Goal: Task Accomplishment & Management: Complete application form

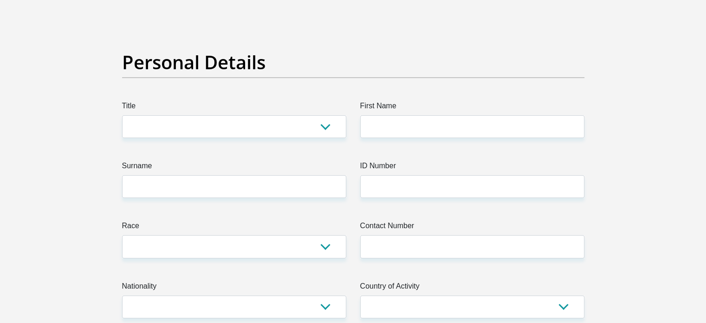
scroll to position [44, 0]
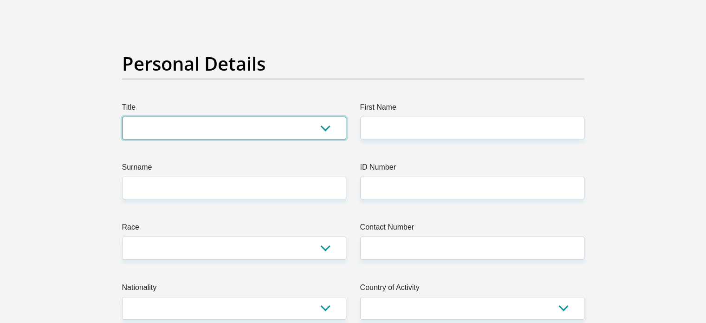
click at [192, 131] on select "Mr Ms Mrs Dr [PERSON_NAME]" at bounding box center [234, 128] width 224 height 23
select select "Mr"
click at [122, 117] on select "Mr Ms Mrs Dr [PERSON_NAME]" at bounding box center [234, 128] width 224 height 23
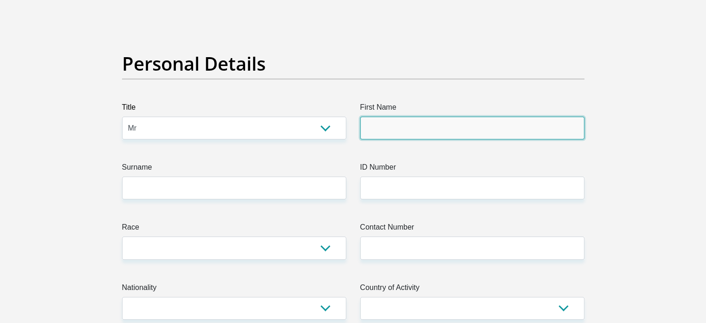
click at [375, 131] on input "First Name" at bounding box center [472, 128] width 224 height 23
type input "[PERSON_NAME]"
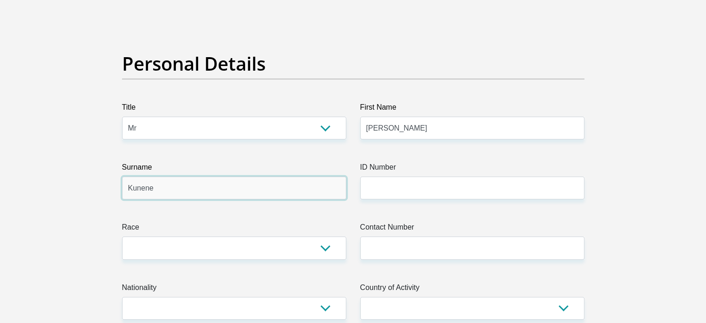
type input "Kunene"
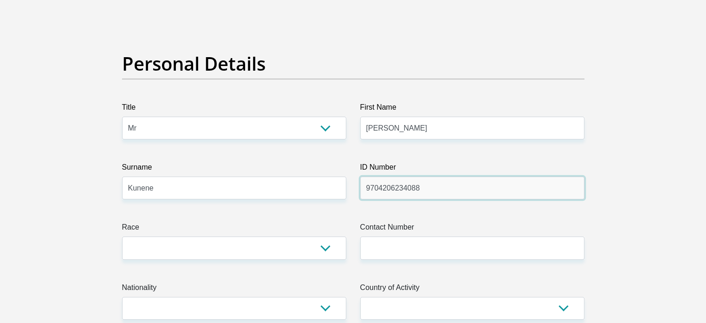
type input "9704206234088"
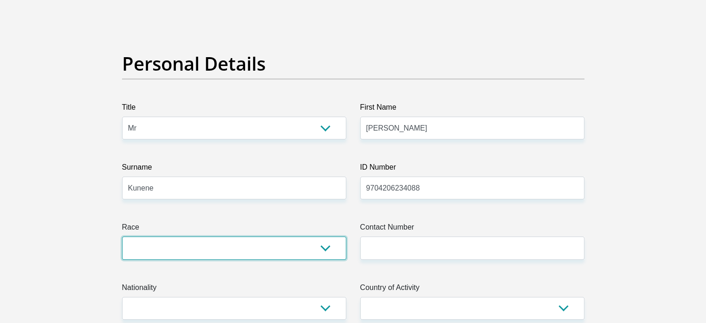
click at [323, 252] on select "Black Coloured Indian White Other" at bounding box center [234, 247] width 224 height 23
select select "1"
click at [122, 236] on select "Black Coloured Indian White Other" at bounding box center [234, 247] width 224 height 23
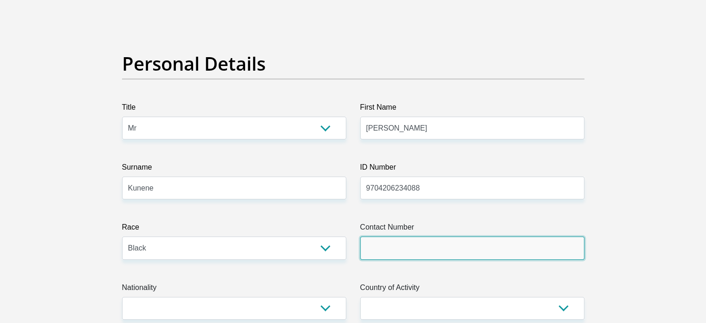
click at [445, 250] on input "Contact Number" at bounding box center [472, 247] width 224 height 23
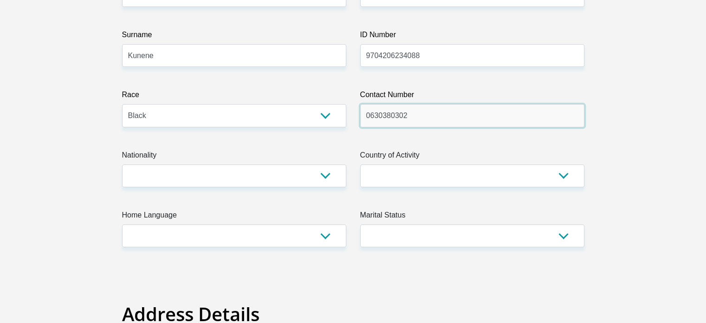
scroll to position [202, 0]
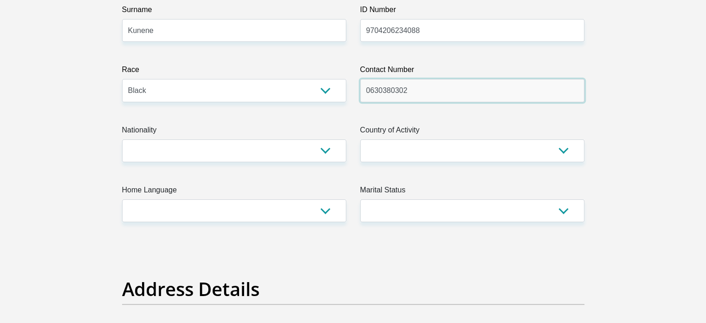
type input "0630380302"
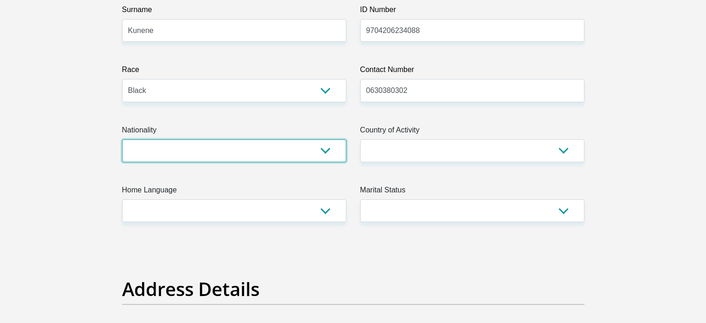
click at [307, 158] on select "[GEOGRAPHIC_DATA] [GEOGRAPHIC_DATA] [GEOGRAPHIC_DATA] [GEOGRAPHIC_DATA] [GEOGRA…" at bounding box center [234, 150] width 224 height 23
select select "ZAF"
click at [122, 139] on select "[GEOGRAPHIC_DATA] [GEOGRAPHIC_DATA] [GEOGRAPHIC_DATA] [GEOGRAPHIC_DATA] [GEOGRA…" at bounding box center [234, 150] width 224 height 23
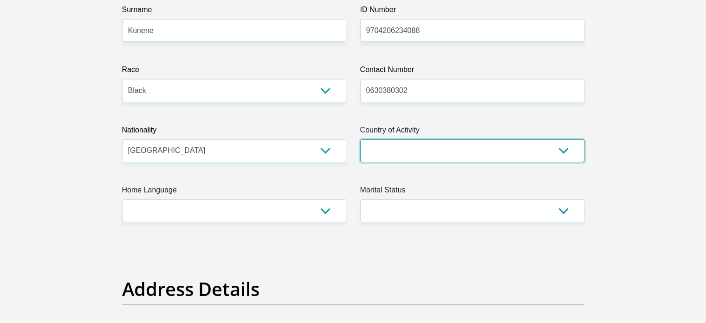
click at [397, 153] on select "[GEOGRAPHIC_DATA] [GEOGRAPHIC_DATA] [GEOGRAPHIC_DATA] [GEOGRAPHIC_DATA] [GEOGRA…" at bounding box center [472, 150] width 224 height 23
select select "ZAF"
click at [360, 139] on select "[GEOGRAPHIC_DATA] [GEOGRAPHIC_DATA] [GEOGRAPHIC_DATA] [GEOGRAPHIC_DATA] [GEOGRA…" at bounding box center [472, 150] width 224 height 23
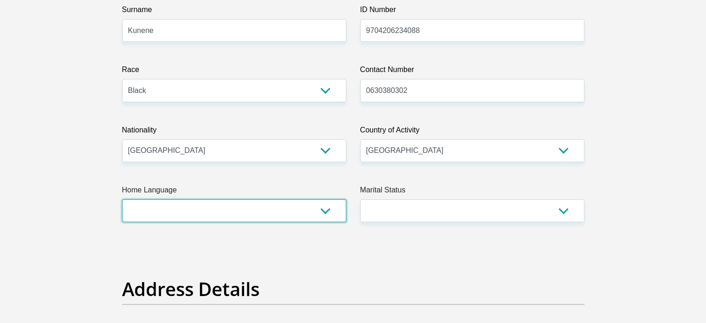
click at [233, 204] on select "Afrikaans English Sepedi South Ndebele Southern Sotho Swati Tsonga Tswana Venda…" at bounding box center [234, 210] width 224 height 23
click at [122, 199] on select "Afrikaans English Sepedi South Ndebele Southern Sotho Swati Tsonga Tswana Venda…" at bounding box center [234, 210] width 224 height 23
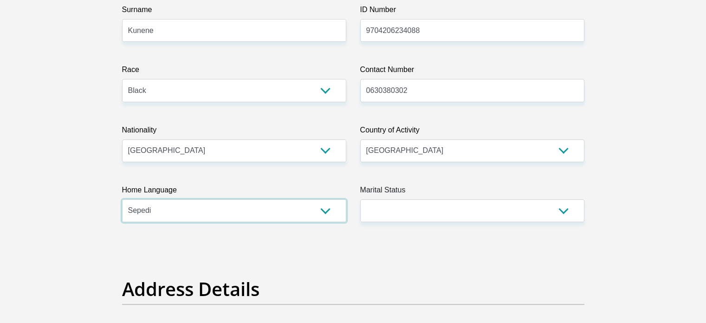
click at [233, 211] on select "Afrikaans English Sepedi South Ndebele Southern Sotho Swati Tsonga Tswana Venda…" at bounding box center [234, 210] width 224 height 23
select select "eng"
click at [122, 199] on select "Afrikaans English Sepedi South Ndebele Southern Sotho Swati Tsonga Tswana Venda…" at bounding box center [234, 210] width 224 height 23
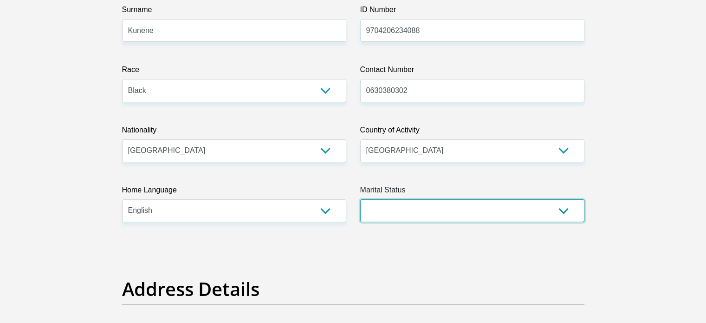
click at [386, 221] on select "Married ANC Single Divorced Widowed Married COP or Customary Law" at bounding box center [472, 210] width 224 height 23
select select "2"
click at [360, 199] on select "Married ANC Single Divorced Widowed Married COP or Customary Law" at bounding box center [472, 210] width 224 height 23
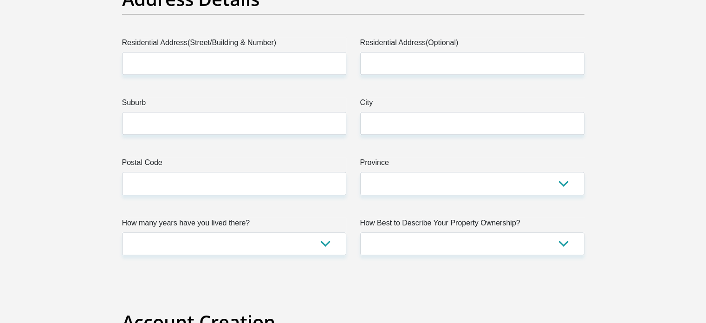
scroll to position [492, 0]
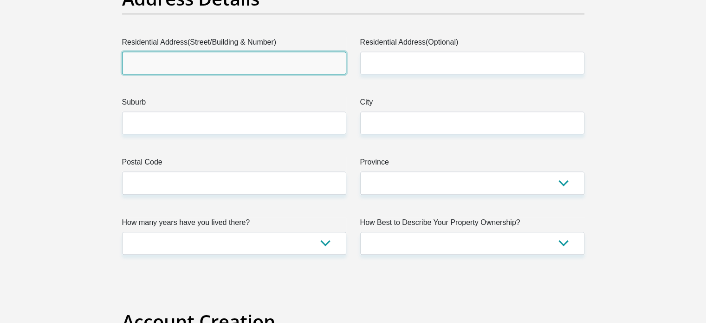
click at [202, 53] on input "Residential Address(Street/Building & Number)" at bounding box center [234, 63] width 224 height 23
type input "Eatton Terrace New Redruth"
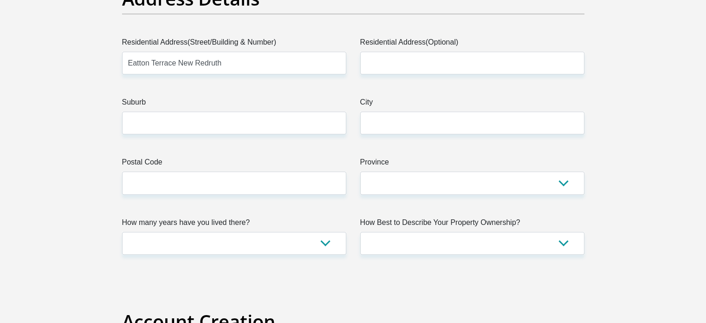
type input "304"
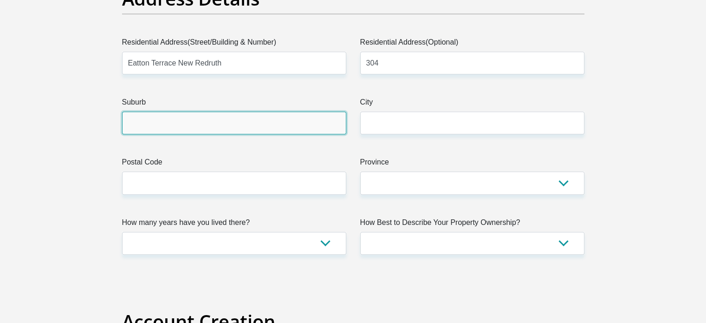
type input "Alberton"
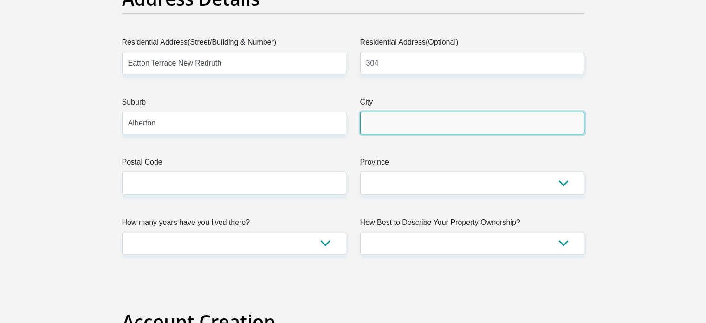
type input "Alberton"
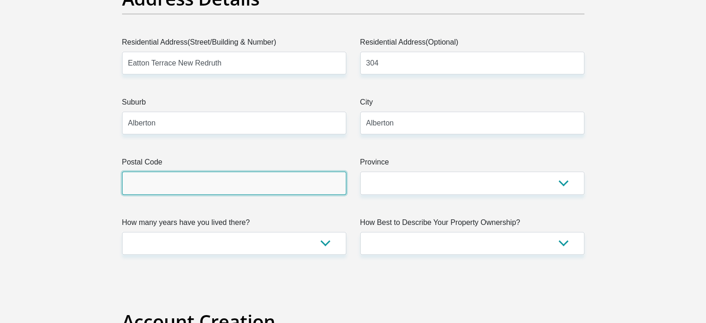
type input "1449"
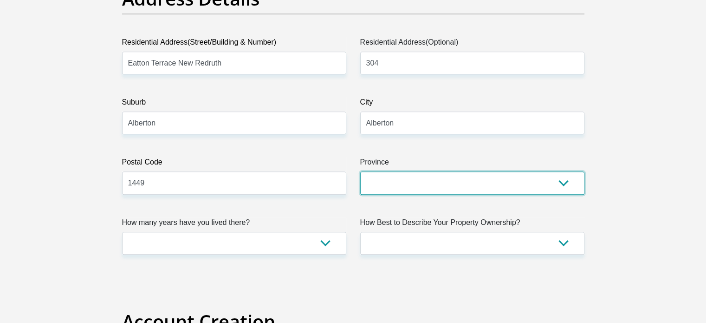
click at [416, 187] on select "Eastern Cape Free State [GEOGRAPHIC_DATA] [GEOGRAPHIC_DATA][DATE] [GEOGRAPHIC_D…" at bounding box center [472, 182] width 224 height 23
select select "Gauteng"
click at [360, 171] on select "Eastern Cape Free State [GEOGRAPHIC_DATA] [GEOGRAPHIC_DATA][DATE] [GEOGRAPHIC_D…" at bounding box center [472, 182] width 224 height 23
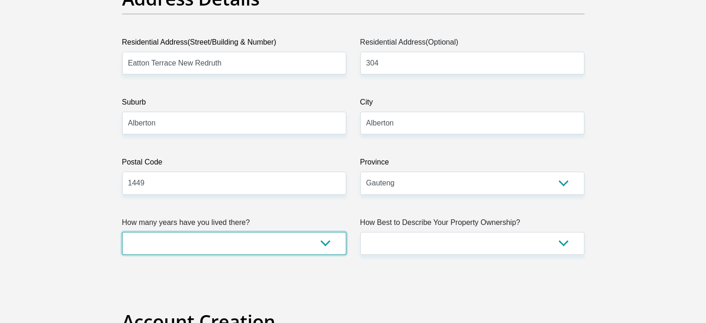
click at [263, 248] on select "less than 1 year 1-3 years 3-5 years 5+ years" at bounding box center [234, 243] width 224 height 23
select select "4"
click at [122, 232] on select "less than 1 year 1-3 years 3-5 years 5+ years" at bounding box center [234, 243] width 224 height 23
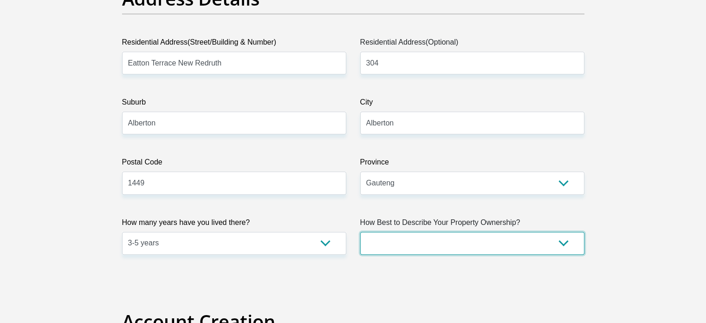
click at [402, 235] on select "Owned Rented Family Owned Company Dwelling" at bounding box center [472, 243] width 224 height 23
select select "Rented"
click at [360, 232] on select "Owned Rented Family Owned Company Dwelling" at bounding box center [472, 243] width 224 height 23
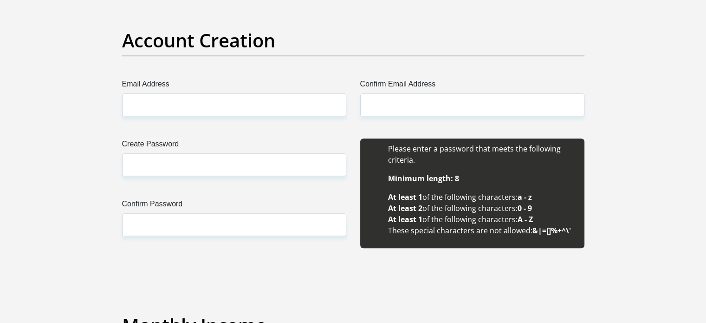
scroll to position [773, 0]
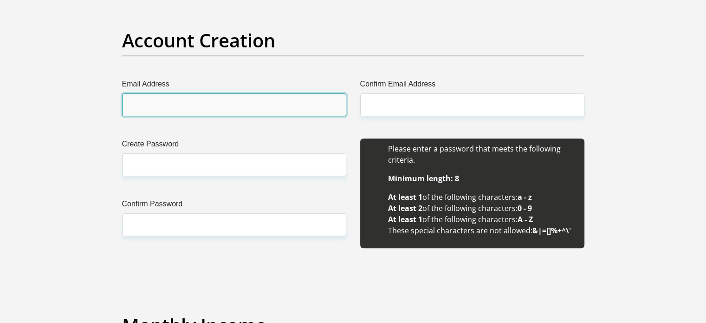
click at [271, 111] on input "Email Address" at bounding box center [234, 104] width 224 height 23
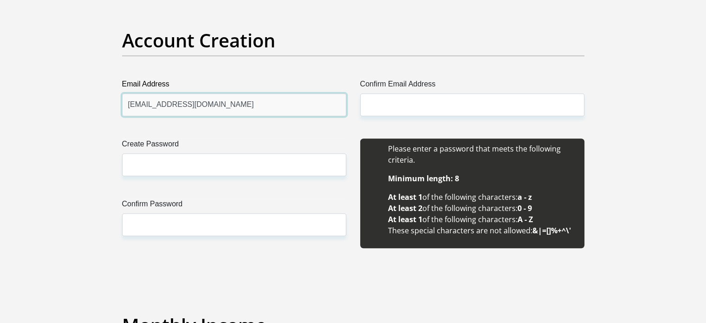
type input "[EMAIL_ADDRESS][DOMAIN_NAME]"
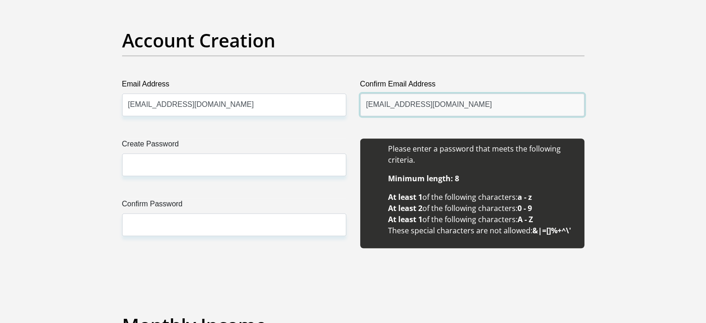
type input "[EMAIL_ADDRESS][DOMAIN_NAME]"
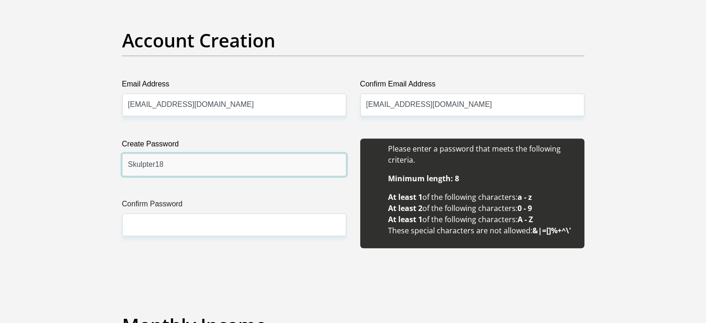
type input "Skulpter18"
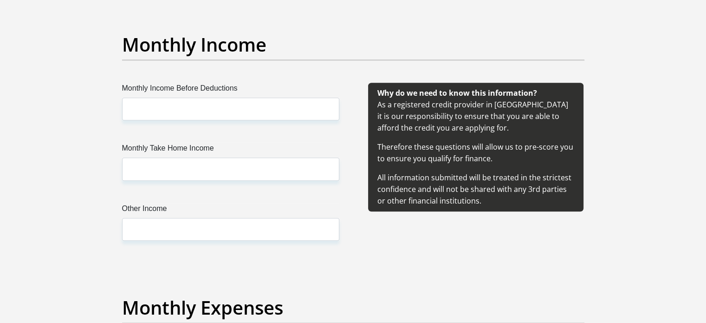
scroll to position [1054, 0]
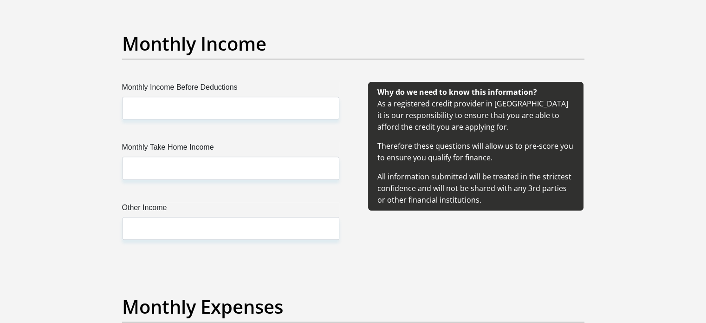
type input "Skulpter18"
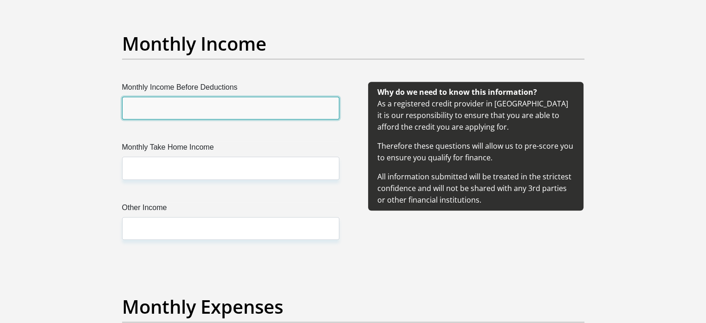
click at [211, 107] on input "Monthly Income Before Deductions" at bounding box center [230, 108] width 217 height 23
type input "22900"
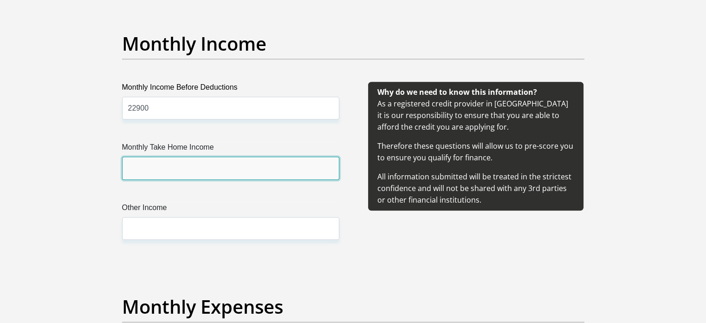
click at [198, 168] on input "Monthly Take Home Income" at bounding box center [230, 168] width 217 height 23
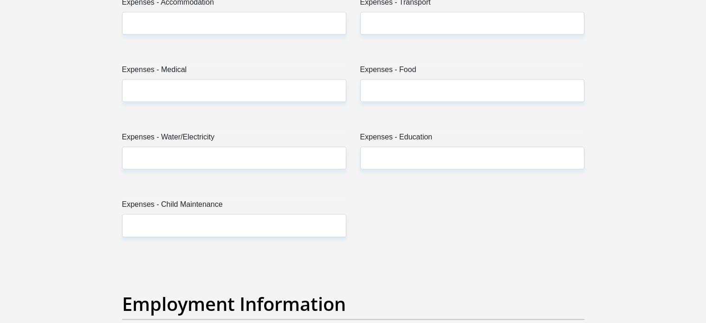
scroll to position [1404, 0]
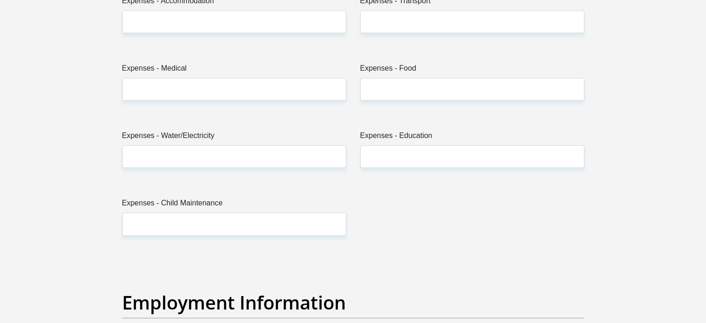
type input "17400"
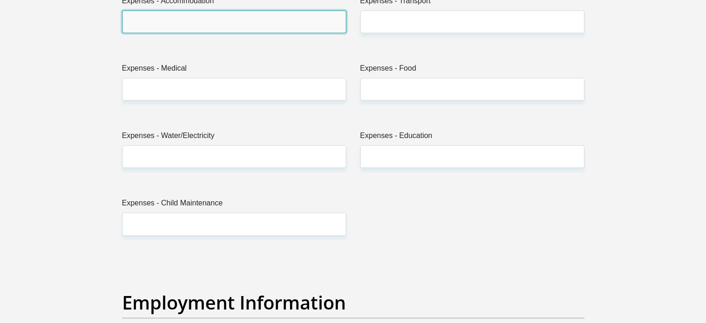
click at [186, 19] on input "Expenses - Accommodation" at bounding box center [234, 21] width 224 height 23
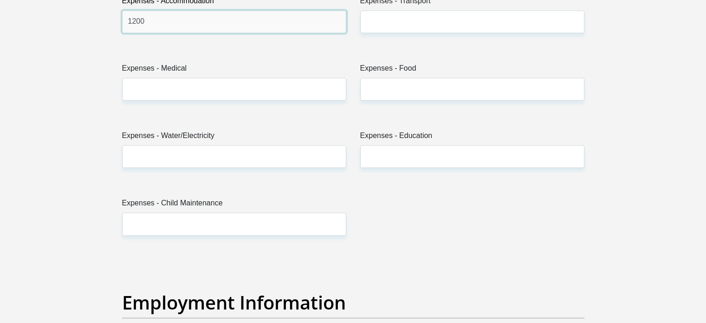
type input "1200"
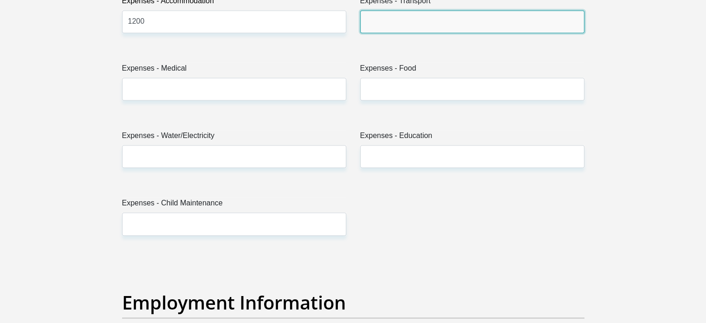
click at [388, 13] on input "Expenses - Transport" at bounding box center [472, 21] width 224 height 23
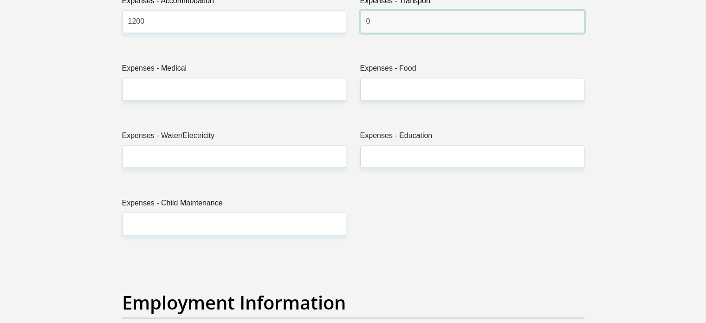
type input "0"
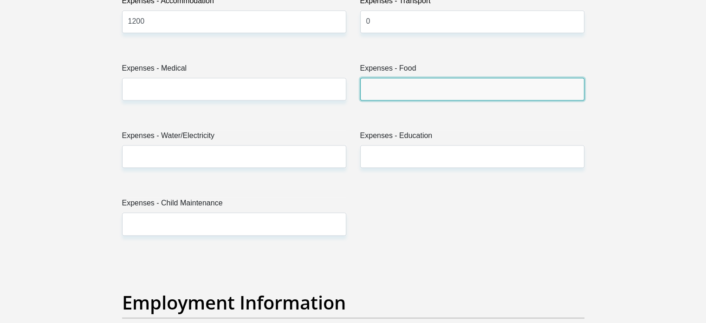
click at [375, 91] on input "Expenses - Food" at bounding box center [472, 89] width 224 height 23
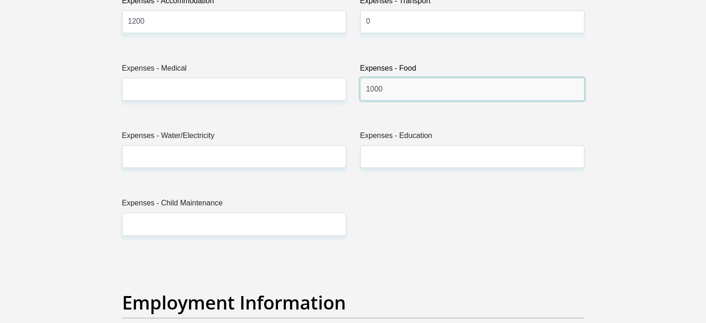
type input "1000"
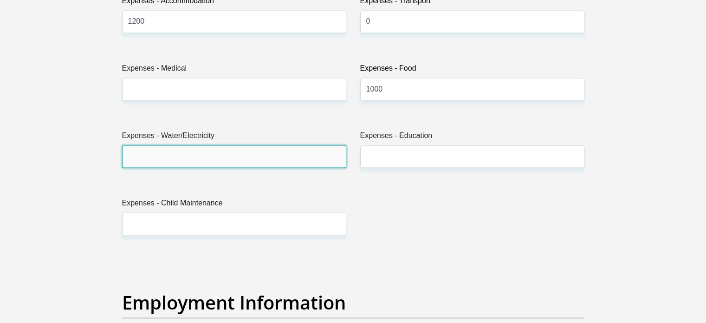
click at [285, 153] on input "Expenses - Water/Electricity" at bounding box center [234, 156] width 224 height 23
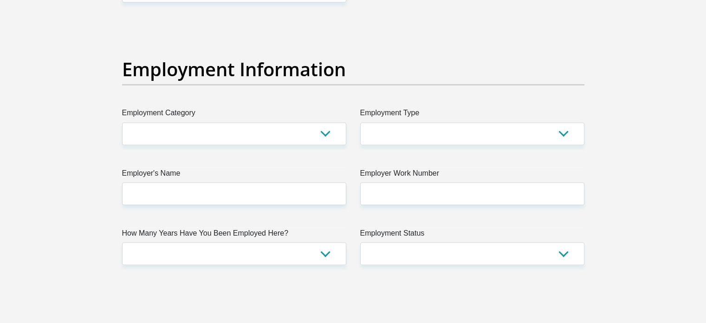
scroll to position [1651, 0]
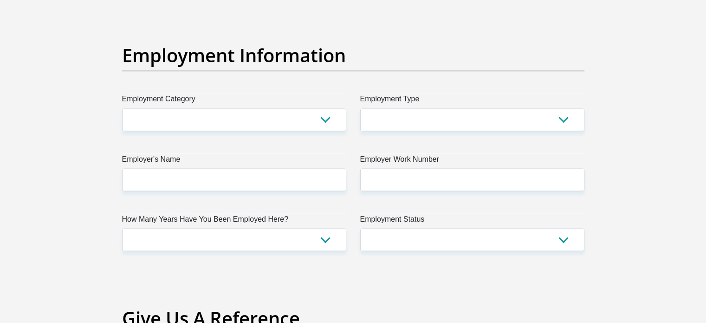
type input "300"
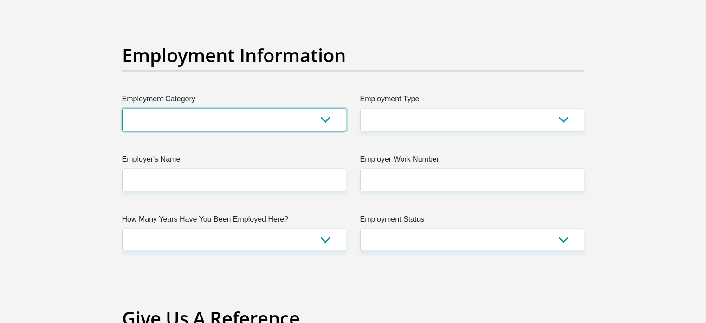
click at [288, 126] on select "AGRICULTURE ALCOHOL & TOBACCO CONSTRUCTION MATERIALS METALLURGY EQUIPMENT FOR R…" at bounding box center [234, 119] width 224 height 23
select select "17"
click at [122, 108] on select "AGRICULTURE ALCOHOL & TOBACCO CONSTRUCTION MATERIALS METALLURGY EQUIPMENT FOR R…" at bounding box center [234, 119] width 224 height 23
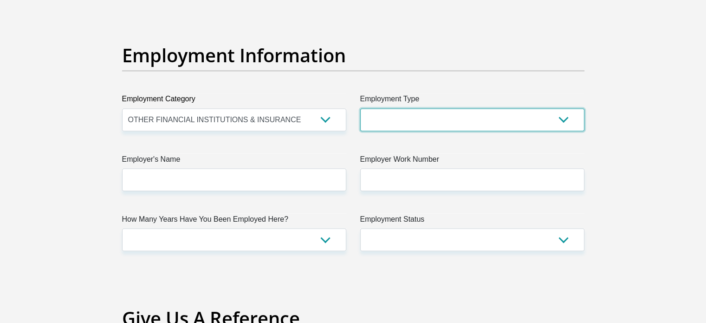
click at [411, 120] on select "College/Lecturer Craft Seller Creative Driver Executive Farmer Forces - Non Com…" at bounding box center [472, 119] width 224 height 23
select select "Executive"
click at [360, 108] on select "College/Lecturer Craft Seller Creative Driver Executive Farmer Forces - Non Com…" at bounding box center [472, 119] width 224 height 23
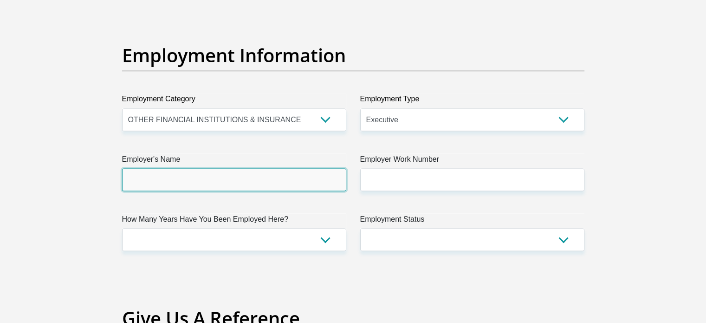
click at [290, 180] on input "Employer's Name" at bounding box center [234, 179] width 224 height 23
type input "Altron"
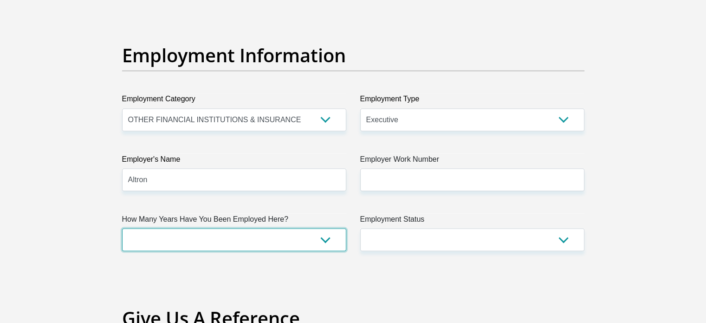
click at [237, 235] on select "less than 1 year 1-3 years 3-5 years 5+ years" at bounding box center [234, 239] width 224 height 23
select select "6"
click at [122, 228] on select "less than 1 year 1-3 years 3-5 years 5+ years" at bounding box center [234, 239] width 224 height 23
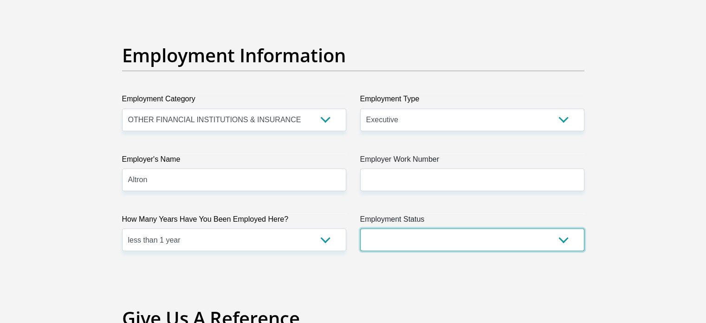
click at [418, 238] on select "Permanent/Full-time Part-time/Casual [DEMOGRAPHIC_DATA] Worker Self-Employed Ho…" at bounding box center [472, 239] width 224 height 23
select select "1"
click at [360, 228] on select "Permanent/Full-time Part-time/Casual [DEMOGRAPHIC_DATA] Worker Self-Employed Ho…" at bounding box center [472, 239] width 224 height 23
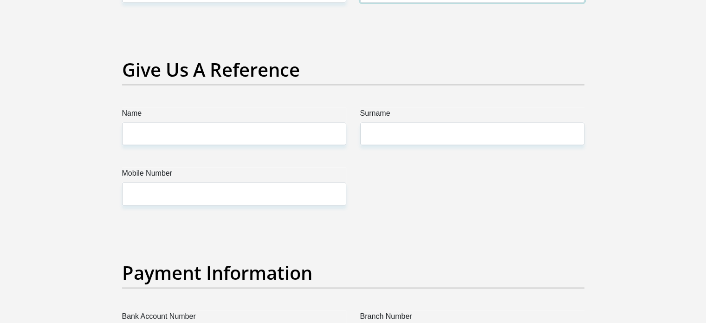
scroll to position [1899, 0]
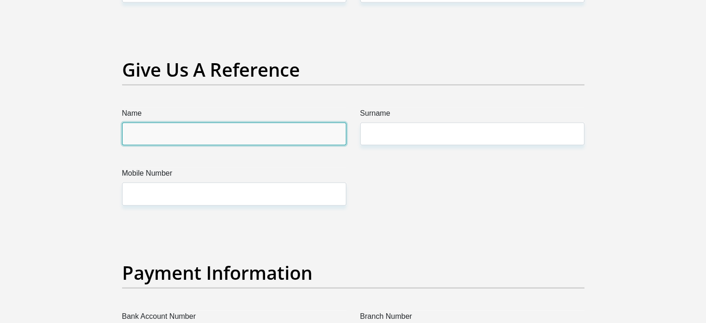
click at [217, 136] on input "Name" at bounding box center [234, 134] width 224 height 23
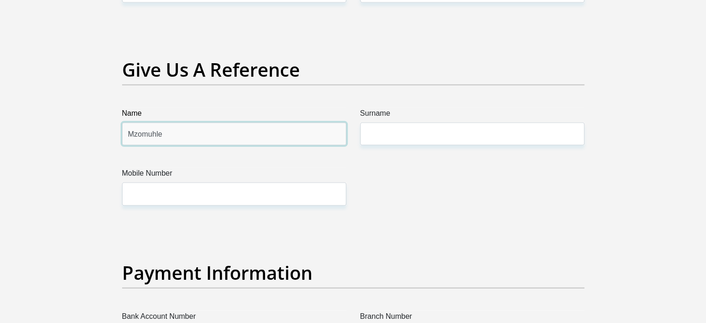
type input "Mzomuhle"
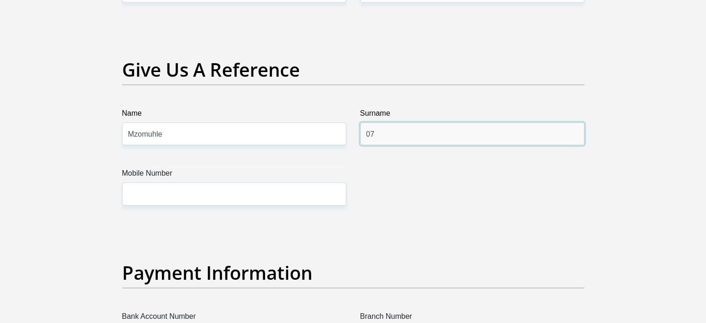
type input "0"
type input "Nkabinde"
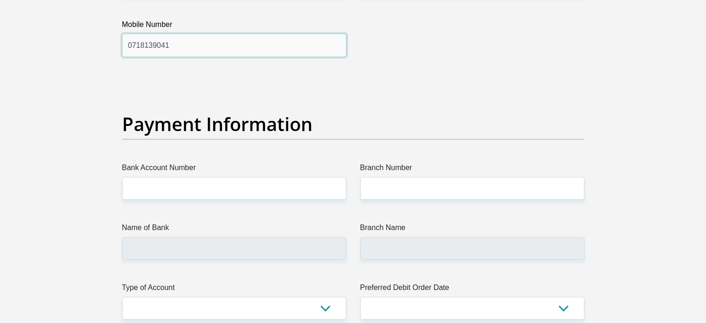
scroll to position [2075, 0]
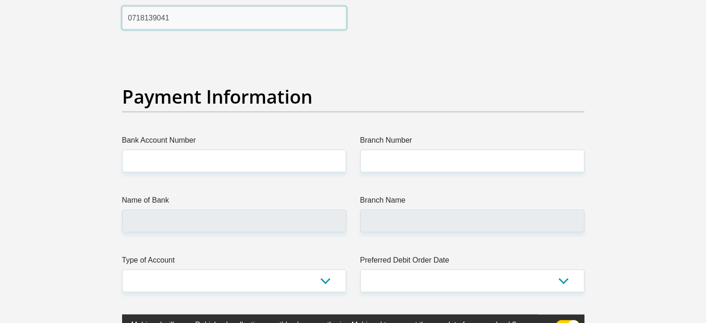
type input "0718139041"
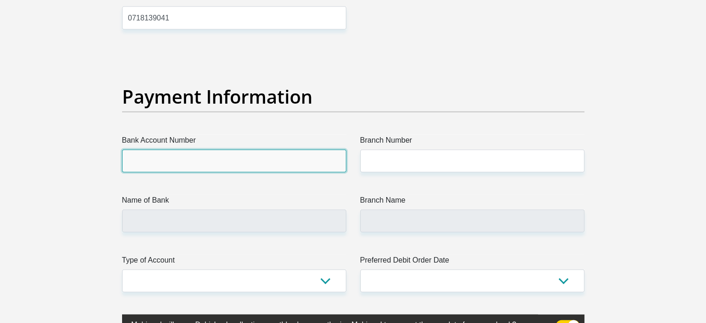
click at [213, 161] on input "Bank Account Number" at bounding box center [234, 161] width 224 height 23
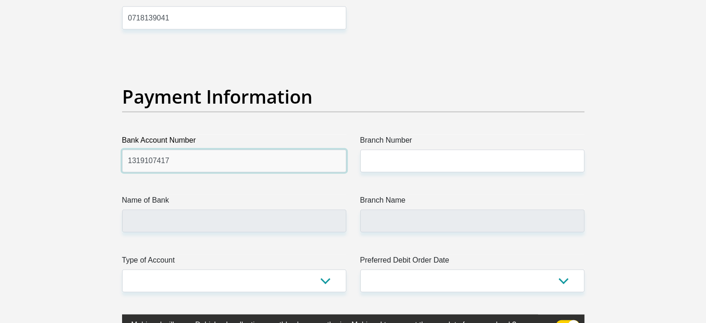
type input "1319107417"
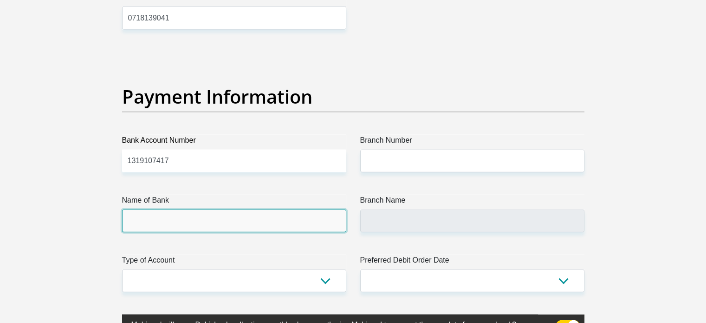
click at [208, 217] on input "Name of Bank" at bounding box center [234, 220] width 224 height 23
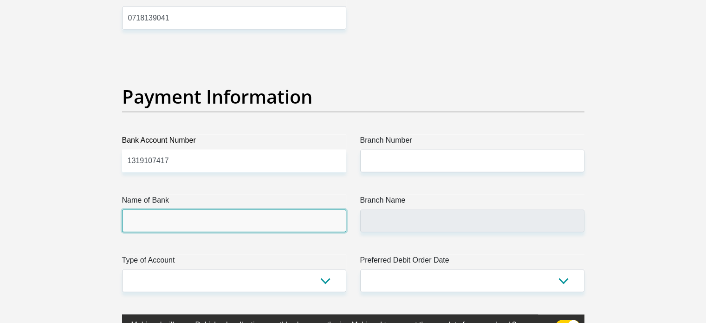
click at [304, 223] on input "Name of Bank" at bounding box center [234, 220] width 224 height 23
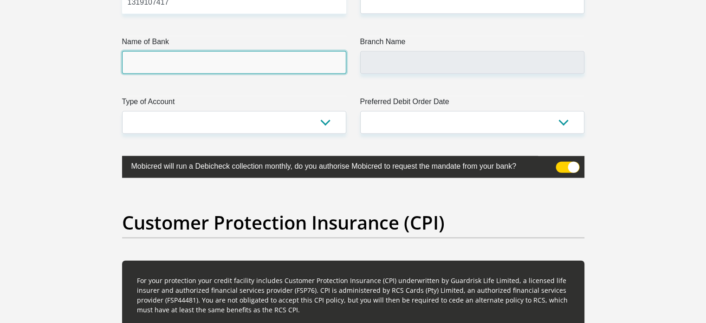
scroll to position [2233, 0]
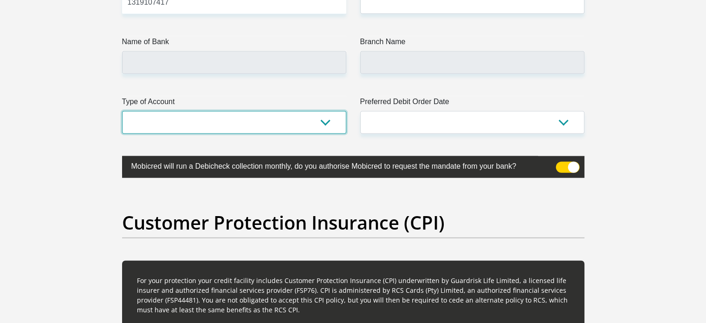
click at [290, 119] on select "Cheque Savings" at bounding box center [234, 122] width 224 height 23
select select "SAV"
click at [122, 111] on select "Cheque Savings" at bounding box center [234, 122] width 224 height 23
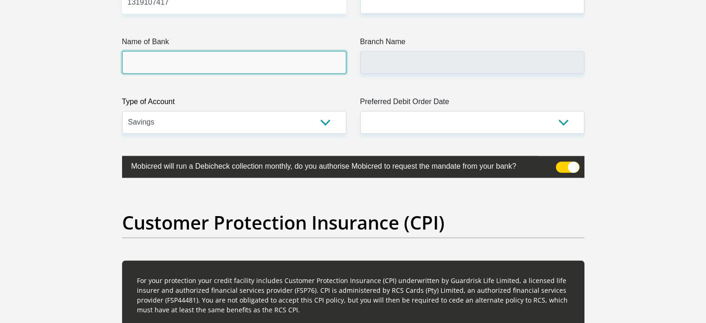
click at [279, 65] on input "Name of Bank" at bounding box center [234, 62] width 224 height 23
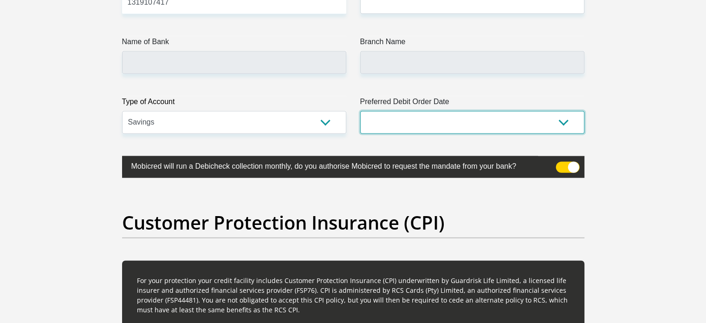
click at [380, 115] on select "1st 2nd 3rd 4th 5th 7th 18th 19th 20th 21st 22nd 23rd 24th 25th 26th 27th 28th …" at bounding box center [472, 122] width 224 height 23
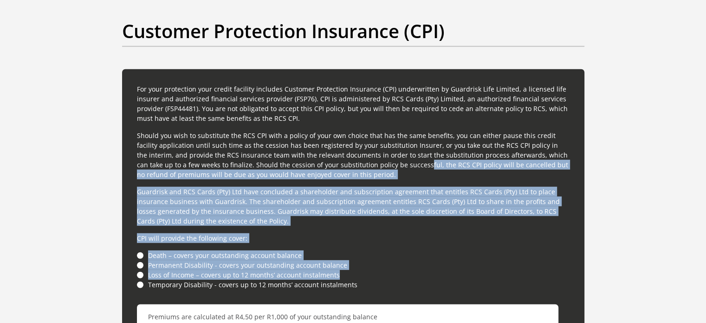
drag, startPoint x: 373, startPoint y: 165, endPoint x: 403, endPoint y: 273, distance: 111.8
click at [403, 273] on div "For your protection your credit facility includes Customer Protection Insurance…" at bounding box center [353, 264] width 463 height 390
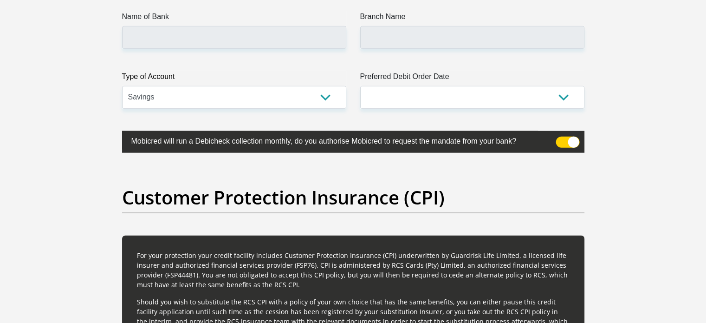
scroll to position [2257, 0]
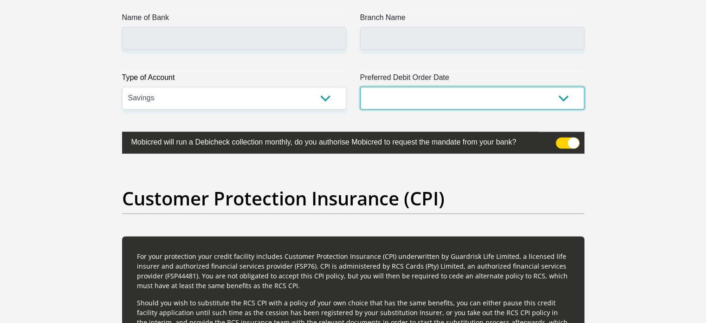
click at [478, 103] on select "1st 2nd 3rd 4th 5th 7th 18th 19th 20th 21st 22nd 23rd 24th 25th 26th 27th 28th …" at bounding box center [472, 98] width 224 height 23
select select "26"
click at [360, 87] on select "1st 2nd 3rd 4th 5th 7th 18th 19th 20th 21st 22nd 23rd 24th 25th 26th 27th 28th …" at bounding box center [472, 98] width 224 height 23
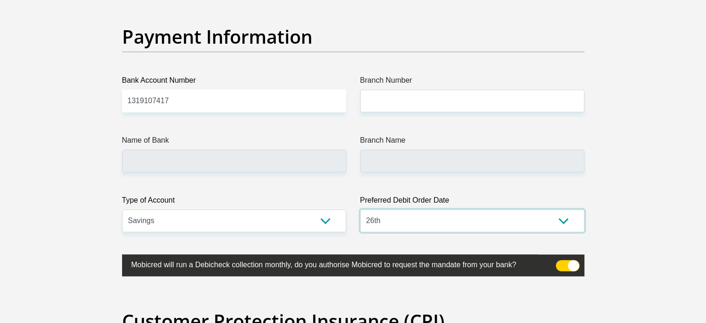
scroll to position [2134, 0]
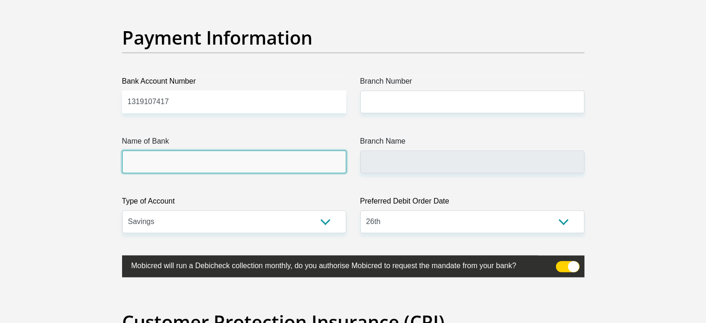
click at [324, 160] on input "Name of Bank" at bounding box center [234, 161] width 224 height 23
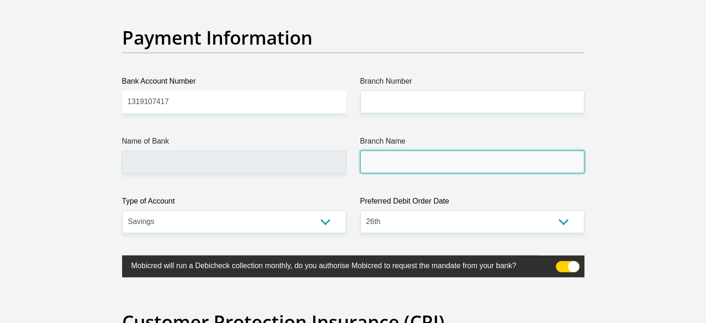
click at [372, 163] on input "Branch Name" at bounding box center [472, 161] width 224 height 23
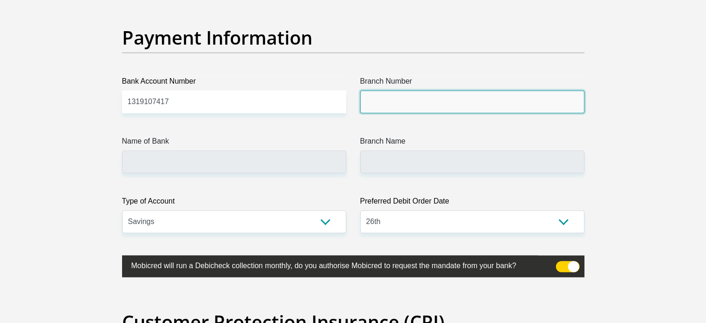
click at [386, 92] on input "Branch Number" at bounding box center [472, 102] width 224 height 23
type input "4"
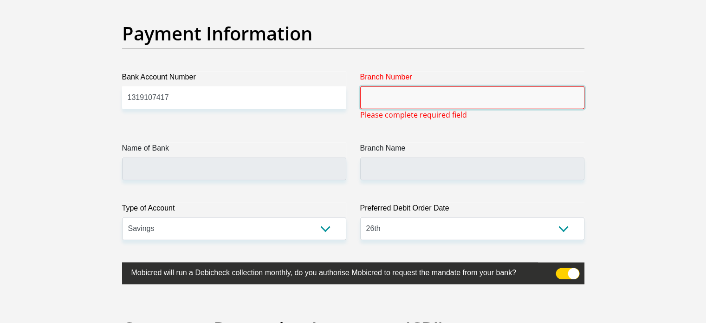
scroll to position [2142, 0]
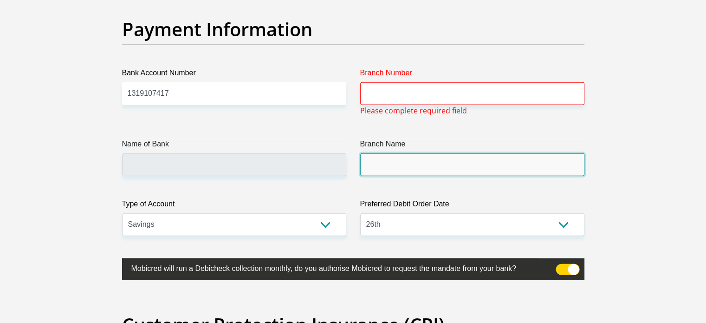
click at [402, 168] on input "Branch Name" at bounding box center [472, 164] width 224 height 23
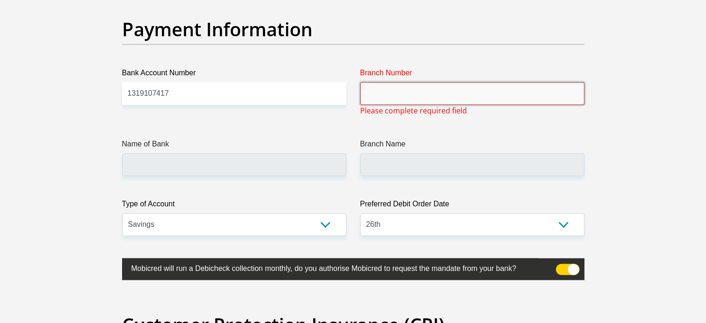
click at [409, 92] on input "Branch Number" at bounding box center [472, 93] width 224 height 23
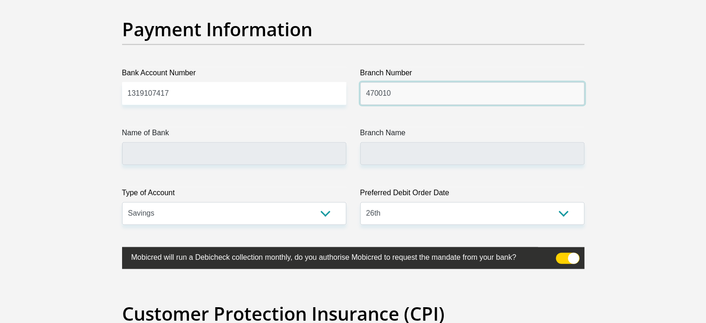
type input "470010"
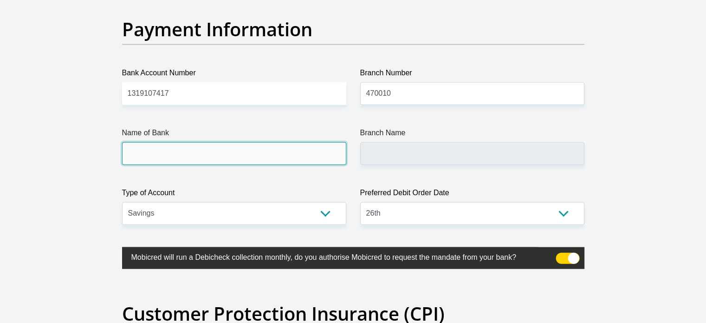
click at [288, 149] on input "Name of Bank" at bounding box center [234, 153] width 224 height 23
type input "CAPITEC BANK LIMITED"
type input "CAPITEC BANK CPC"
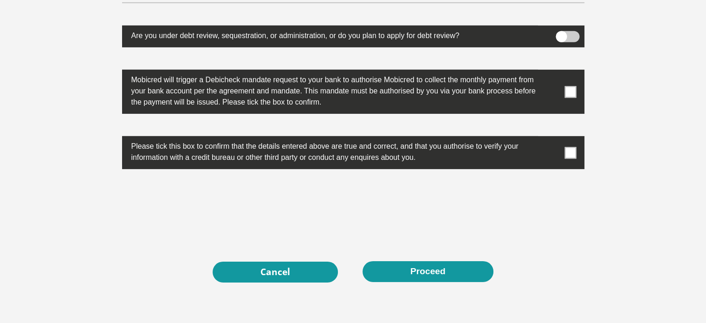
scroll to position [2942, 0]
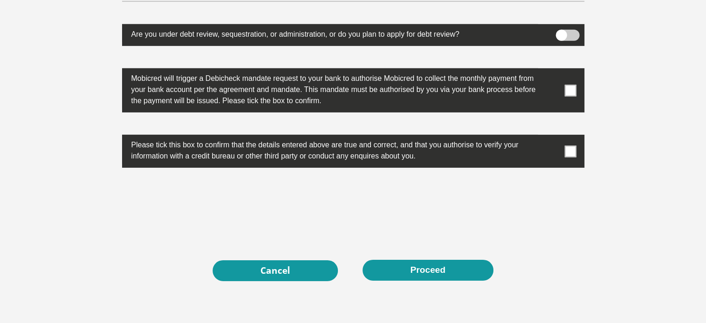
click at [568, 89] on span at bounding box center [571, 91] width 12 height 12
click at [552, 71] on input "checkbox" at bounding box center [552, 71] width 0 height 0
click at [568, 150] on span at bounding box center [571, 151] width 12 height 12
click at [552, 137] on input "checkbox" at bounding box center [552, 137] width 0 height 0
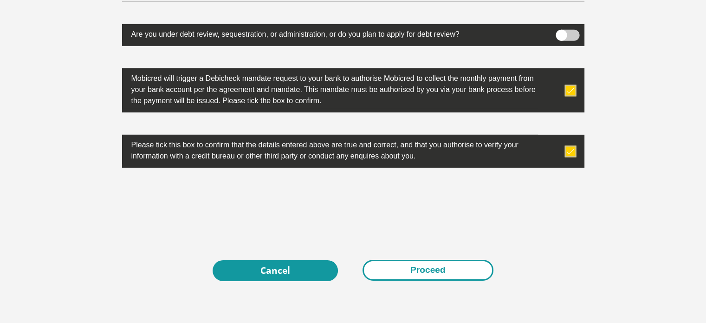
click at [409, 266] on button "Proceed" at bounding box center [428, 270] width 131 height 21
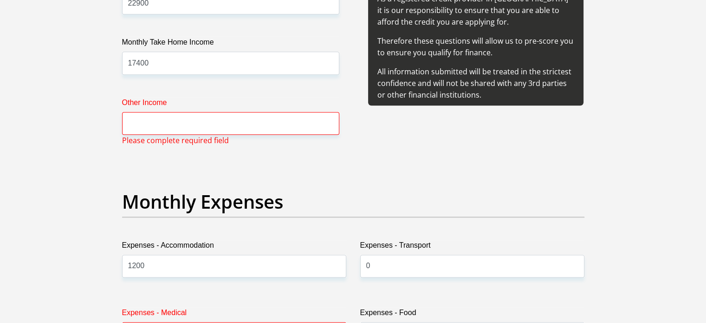
scroll to position [1154, 0]
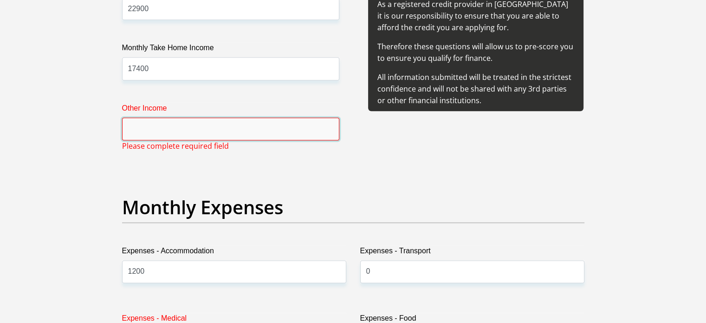
click at [271, 122] on input "Other Income" at bounding box center [230, 129] width 217 height 23
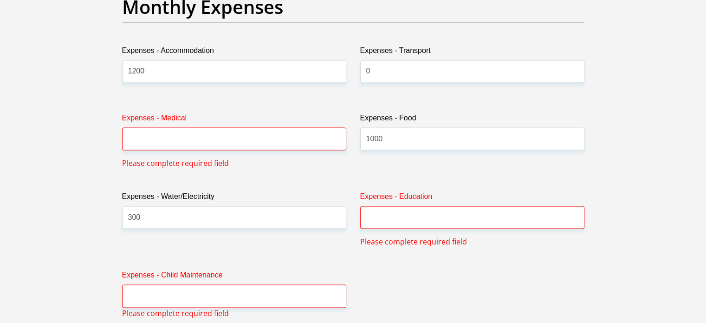
scroll to position [1354, 0]
type input "0"
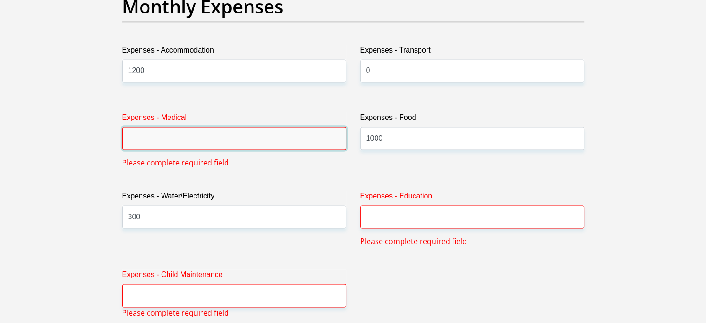
click at [260, 140] on input "Expenses - Medical" at bounding box center [234, 138] width 224 height 23
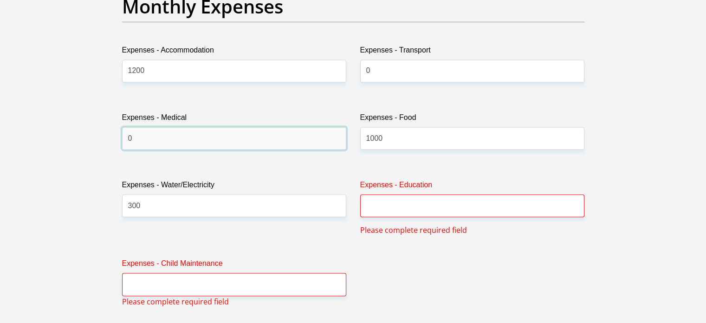
type input "0"
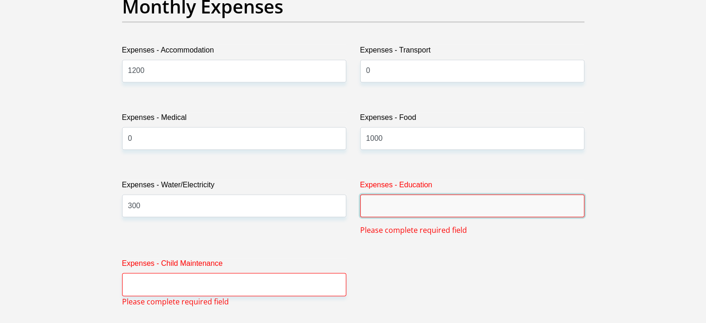
click at [425, 208] on input "Expenses - Education" at bounding box center [472, 205] width 224 height 23
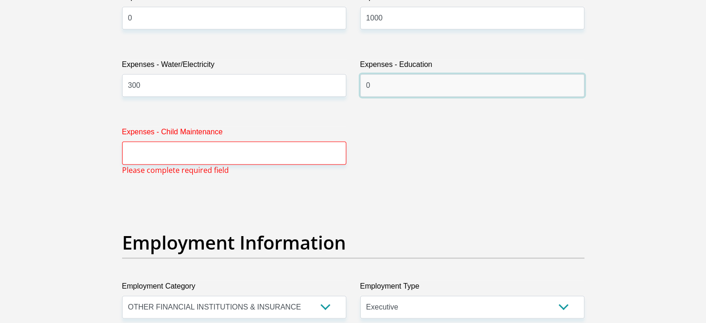
scroll to position [1476, 0]
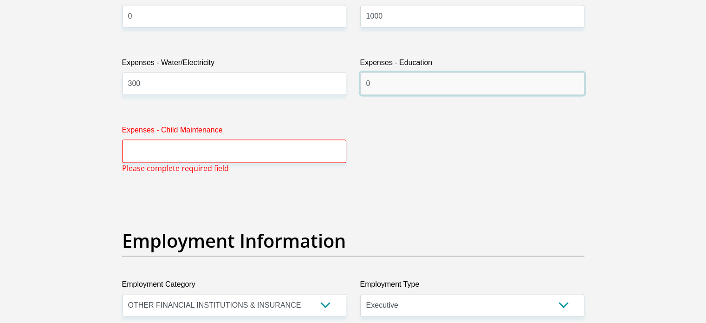
type input "0"
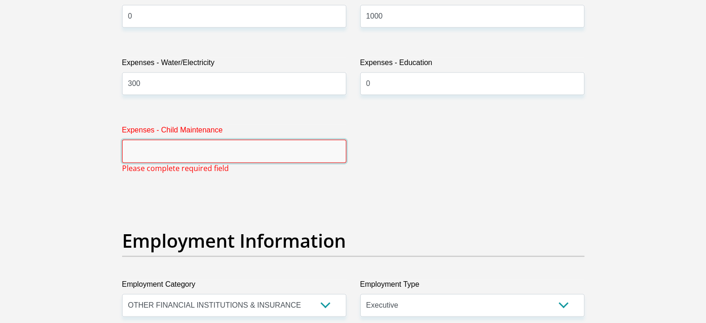
click at [291, 149] on input "Expenses - Child Maintenance" at bounding box center [234, 150] width 224 height 23
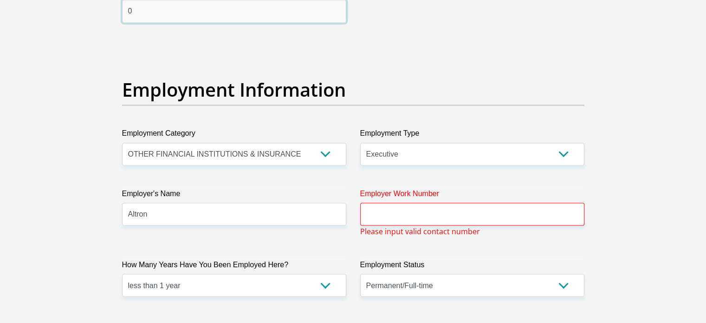
scroll to position [1614, 0]
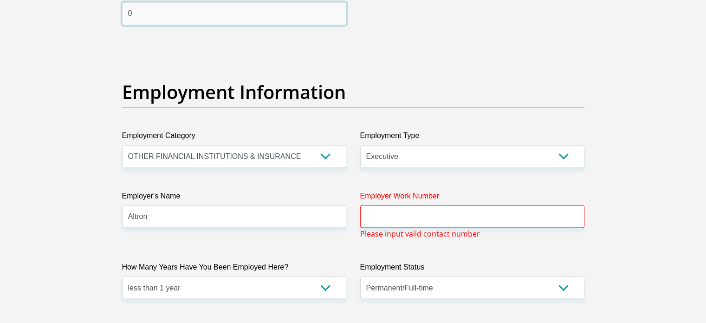
paste input "0118795700"
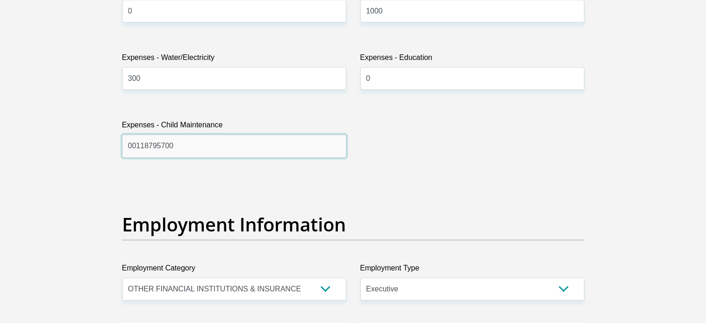
scroll to position [1482, 0]
click at [342, 126] on label "Expenses - Child Maintenance" at bounding box center [234, 126] width 224 height 15
click at [342, 134] on input "00118795700" at bounding box center [234, 145] width 224 height 23
type input "0"
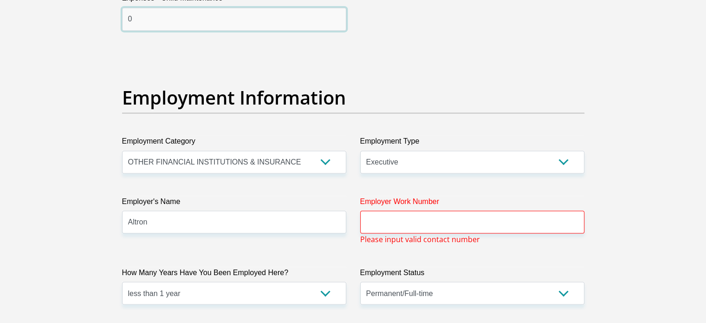
scroll to position [1610, 0]
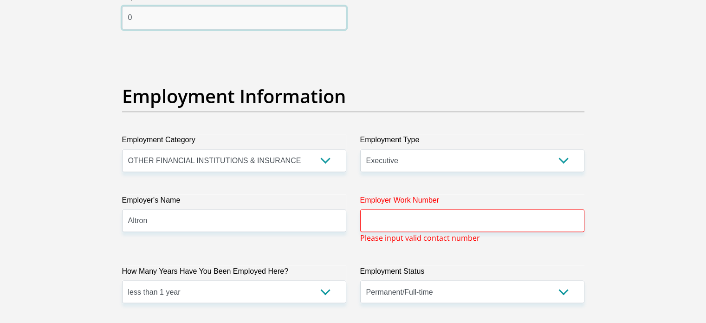
type input "0"
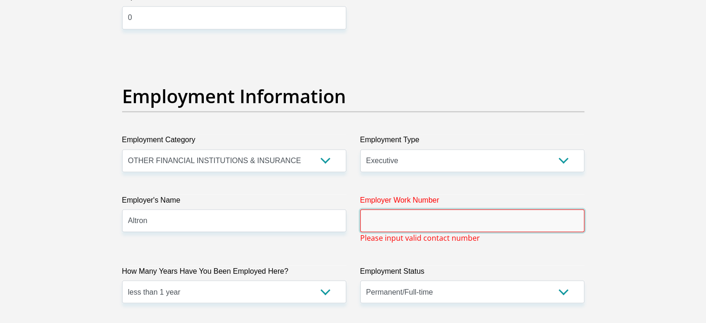
click at [453, 224] on input "Employer Work Number" at bounding box center [472, 220] width 224 height 23
paste input "011 879 5700"
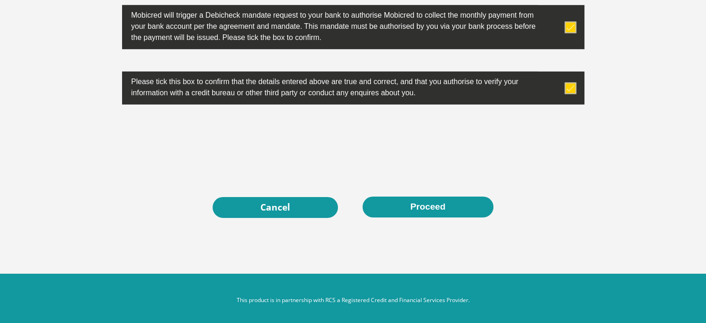
scroll to position [3019, 0]
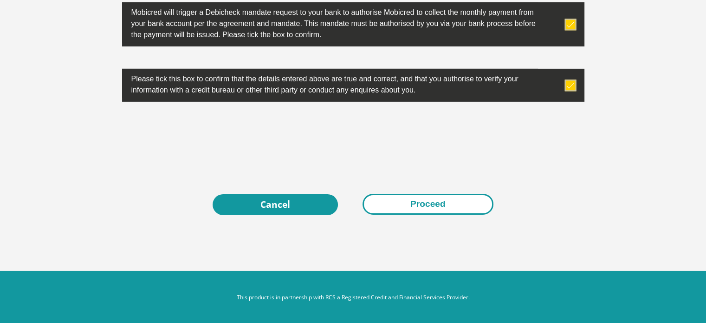
click at [438, 209] on button "Proceed" at bounding box center [428, 204] width 131 height 21
click at [427, 202] on button "Proceed" at bounding box center [428, 204] width 131 height 21
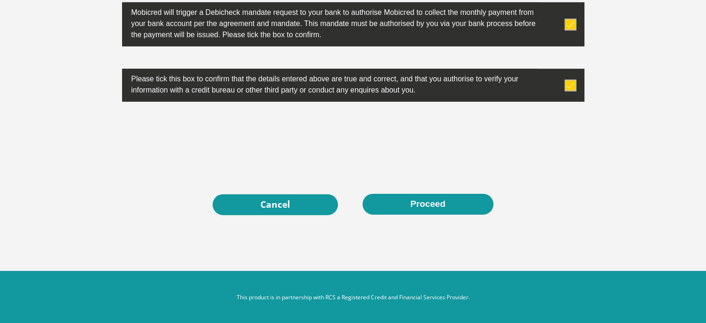
scroll to position [0, 0]
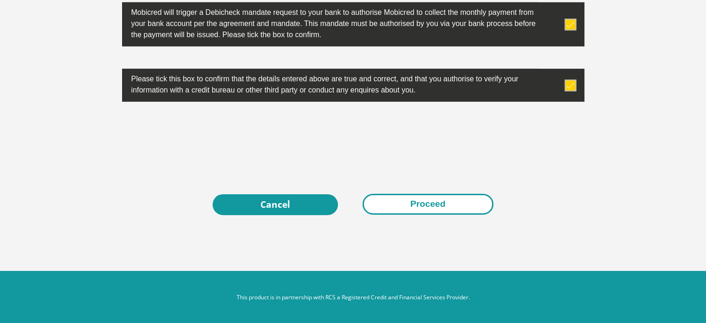
click at [430, 202] on button "Proceed" at bounding box center [428, 204] width 131 height 21
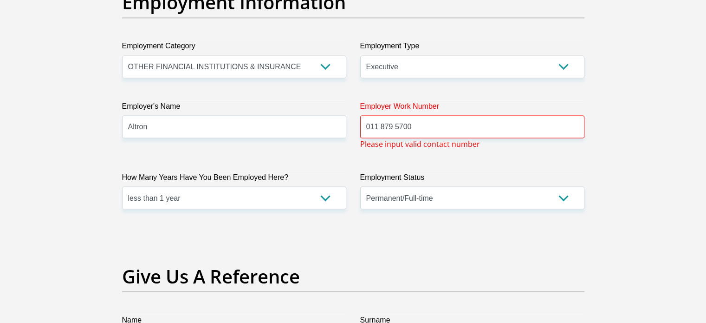
scroll to position [1705, 0]
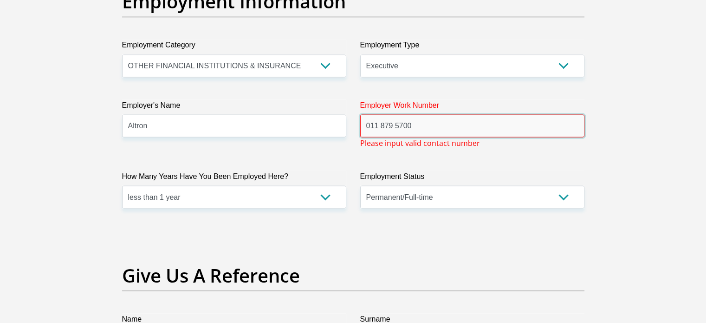
click at [396, 126] on input "011 879 5700" at bounding box center [472, 125] width 224 height 23
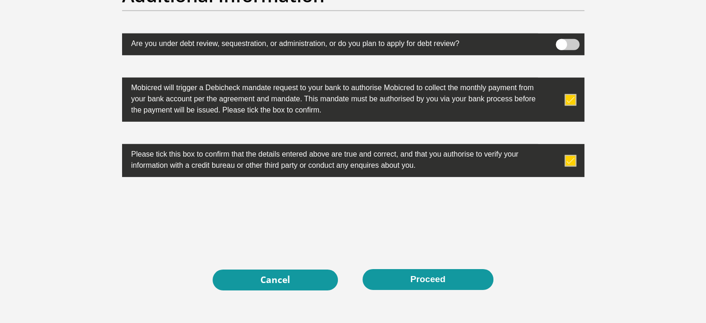
scroll to position [3008, 0]
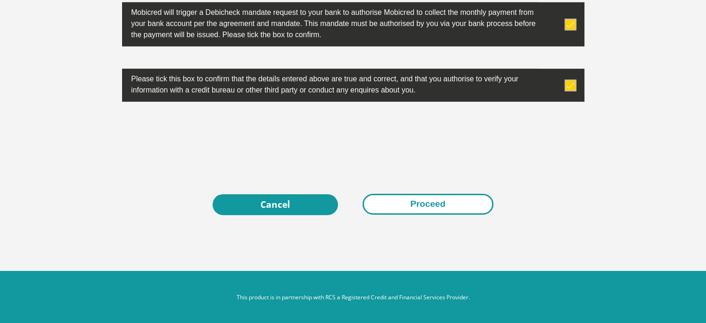
type input "0118795700"
click at [420, 206] on button "Proceed" at bounding box center [428, 204] width 131 height 21
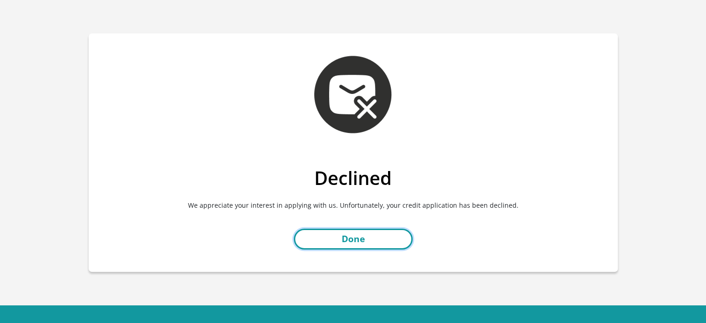
click at [363, 231] on link "Done" at bounding box center [353, 239] width 119 height 21
